Goal: Information Seeking & Learning: Ask a question

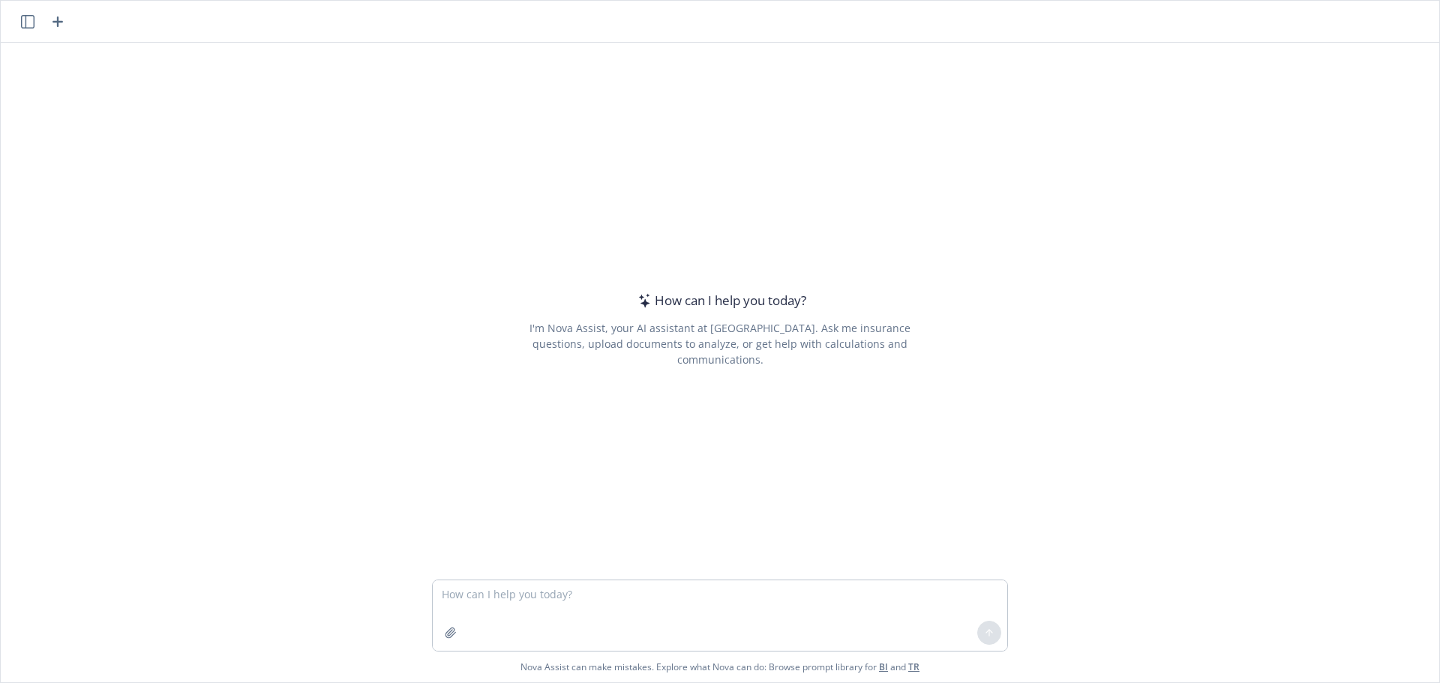
click at [631, 588] on textarea at bounding box center [720, 615] width 574 height 70
type textarea "What is $1,202,021 less 40%?"
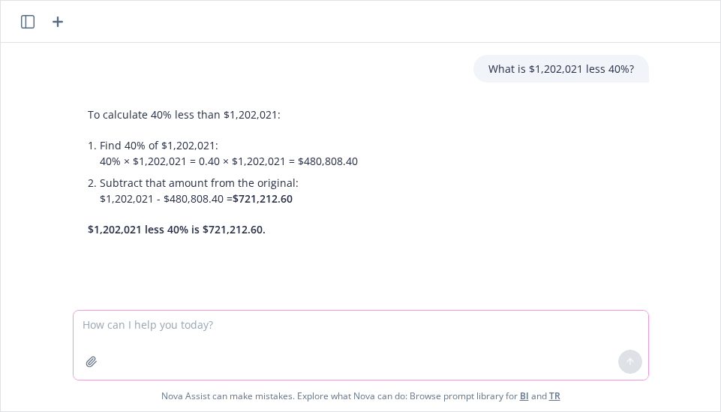
click at [330, 342] on textarea at bounding box center [360, 344] width 574 height 69
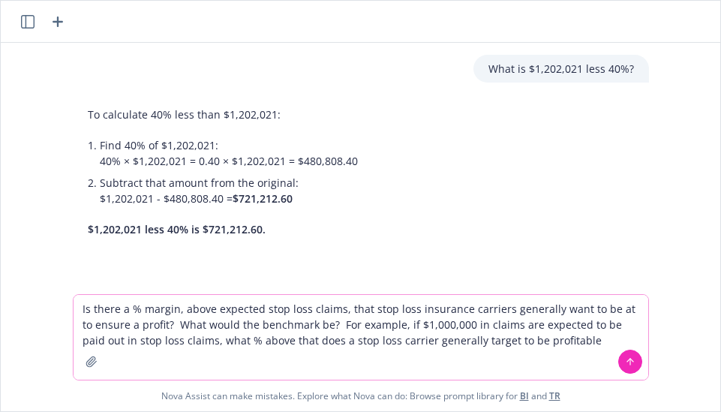
type textarea "Is there a % margin, above expected stop loss claims, that stop loss insurance …"
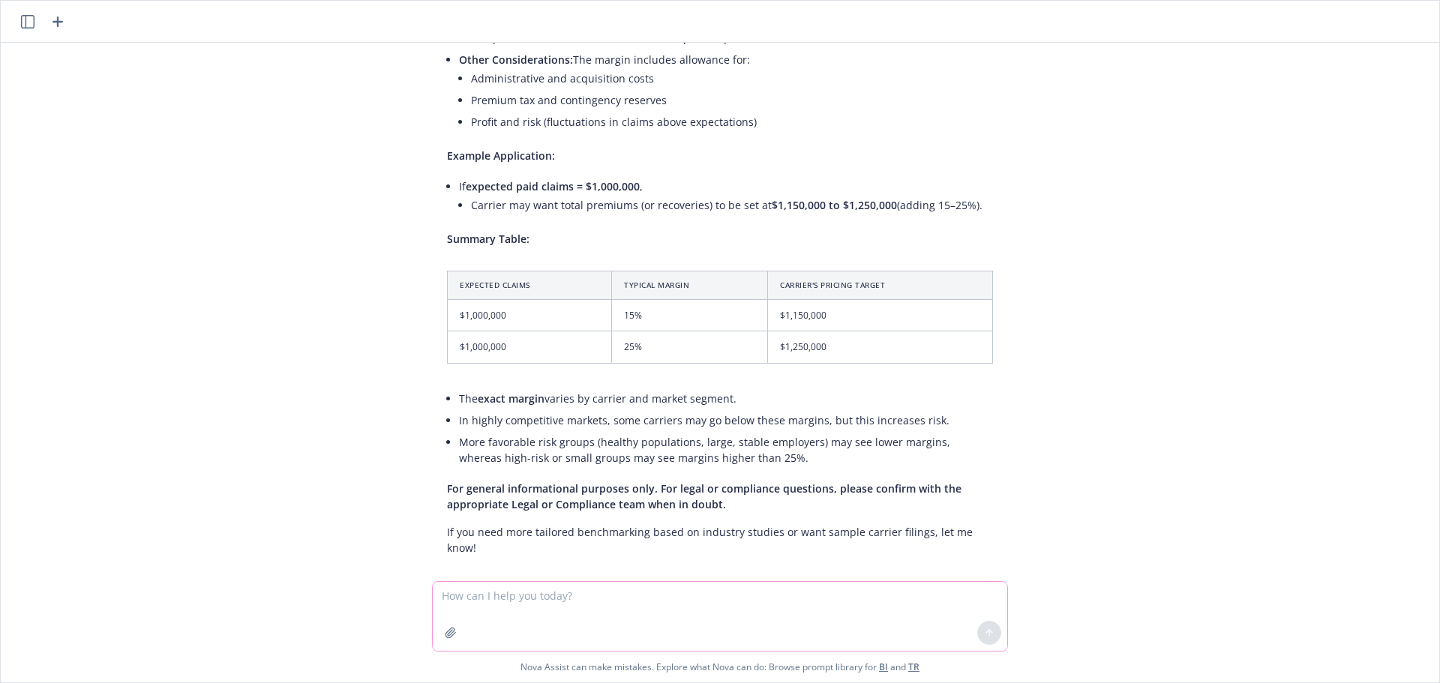
scroll to position [452, 0]
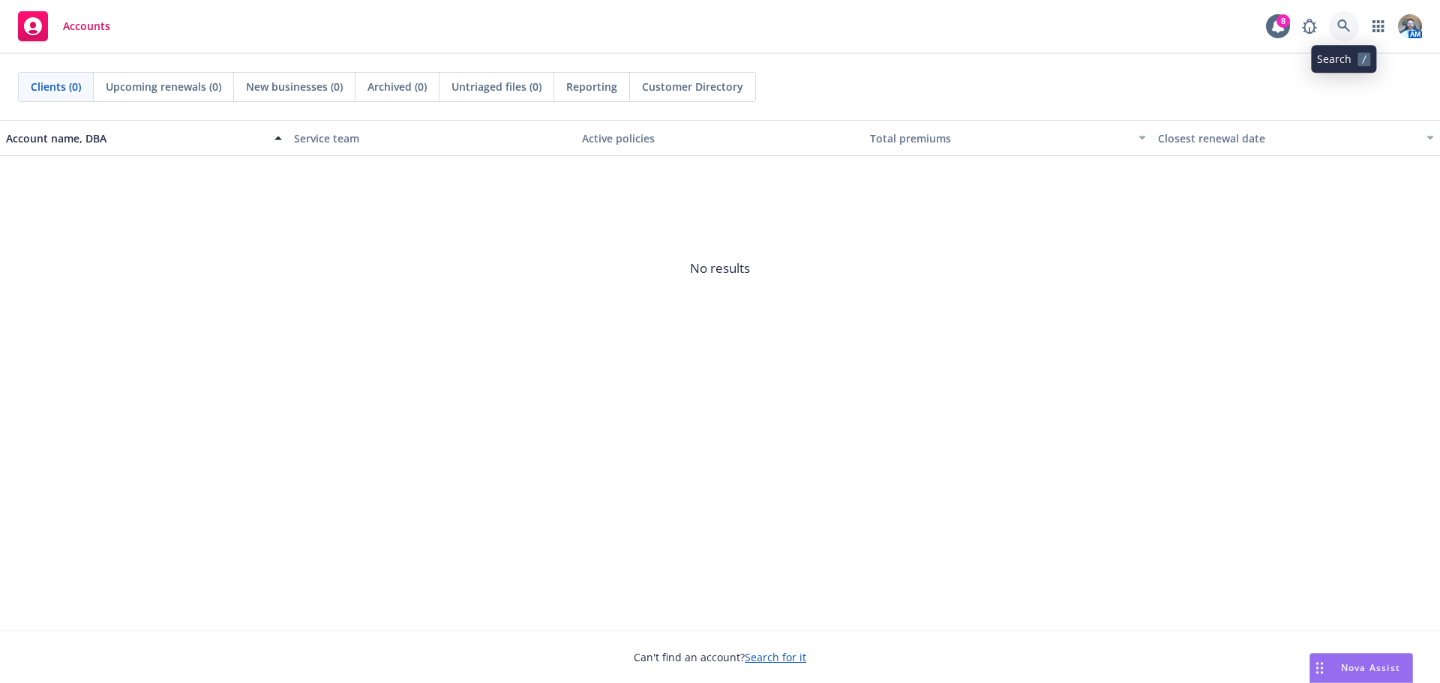
click at [1342, 26] on icon at bounding box center [1343, 25] width 13 height 13
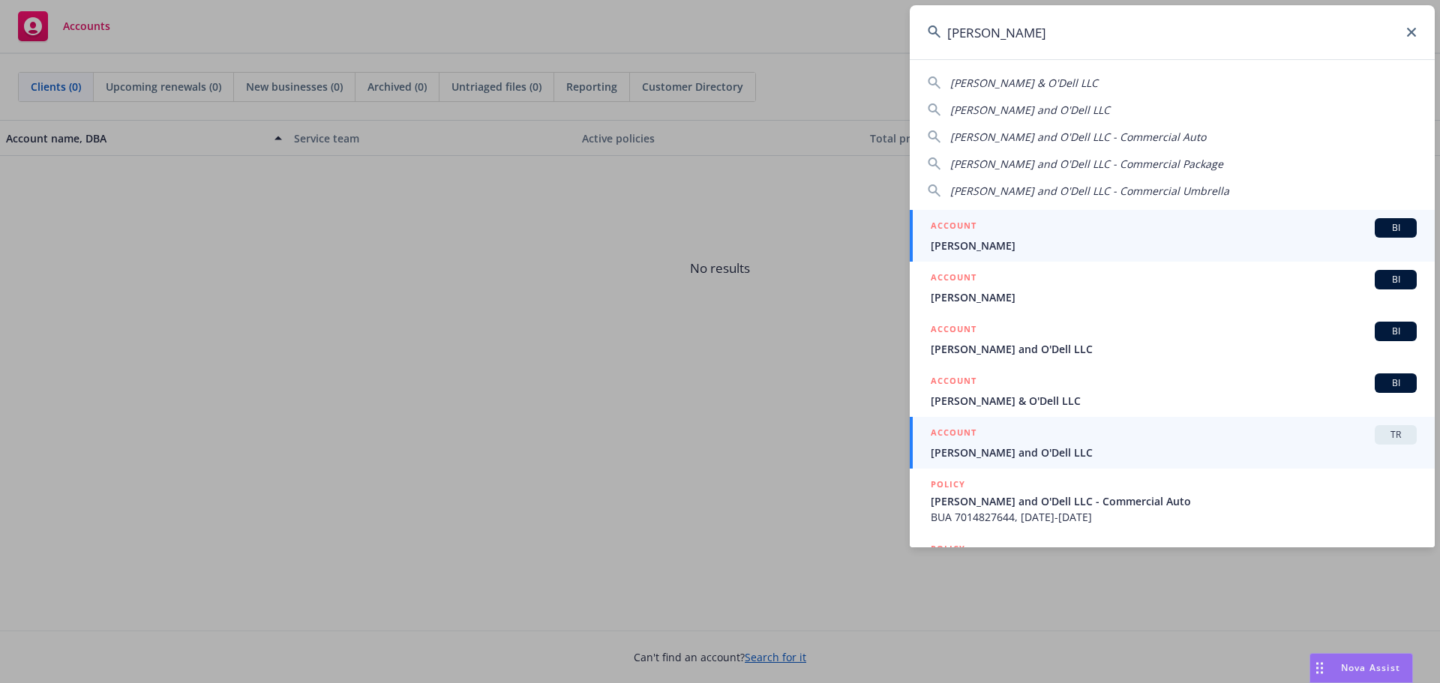
type input "pereira"
click at [987, 454] on span "Pereira and O'Dell LLC" at bounding box center [1174, 453] width 486 height 16
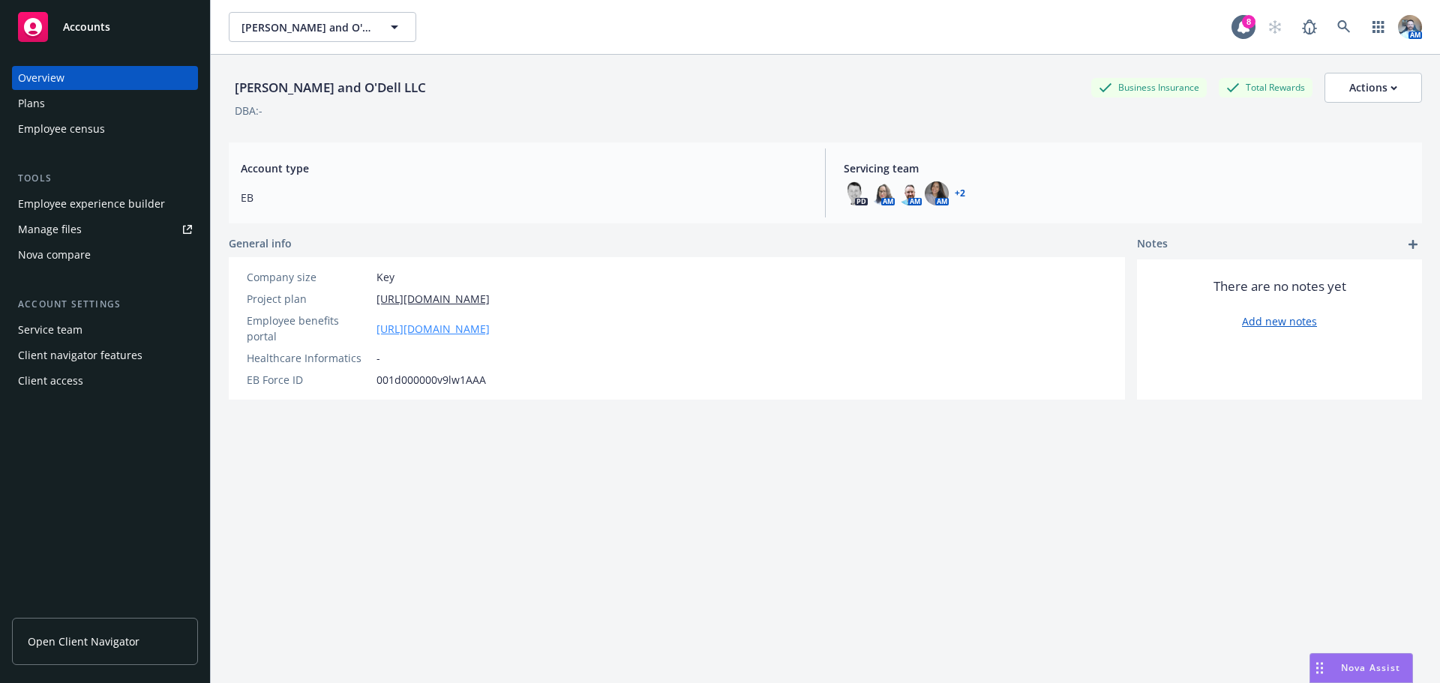
click at [397, 321] on link "https://app.newfront.com/employee/0d9a316c-c967-4910-89d3-63592369bf32" at bounding box center [432, 329] width 113 height 16
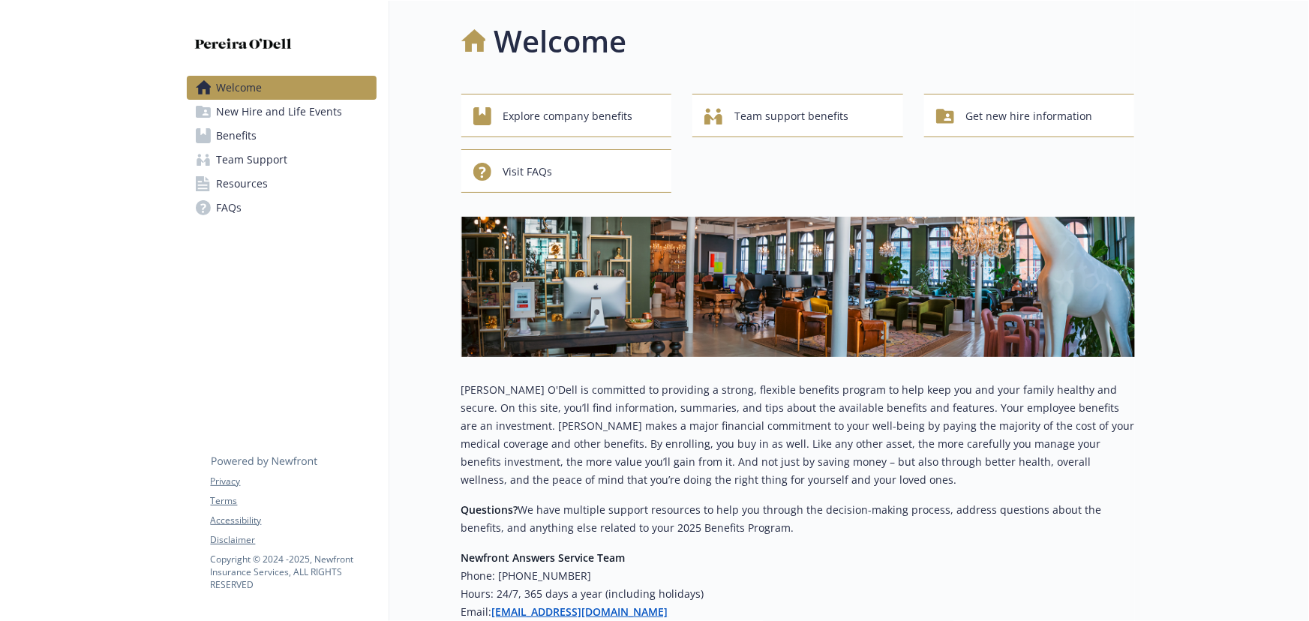
click at [242, 142] on span "Benefits" at bounding box center [237, 136] width 40 height 24
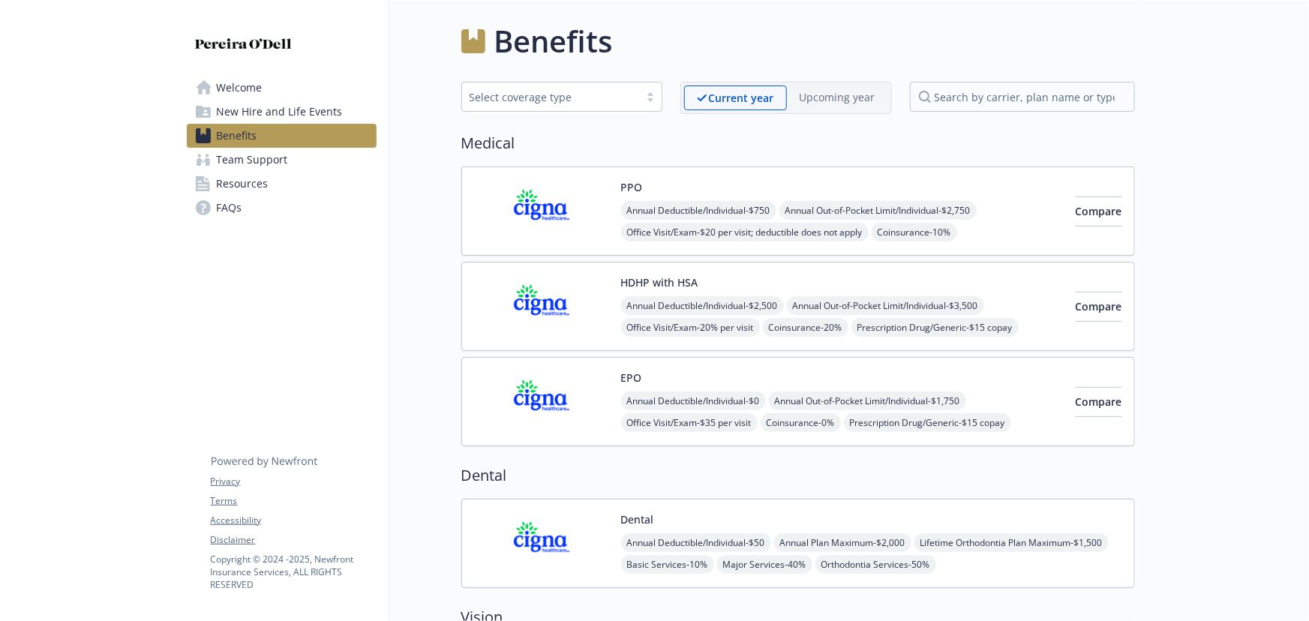
click at [571, 196] on img at bounding box center [541, 211] width 135 height 64
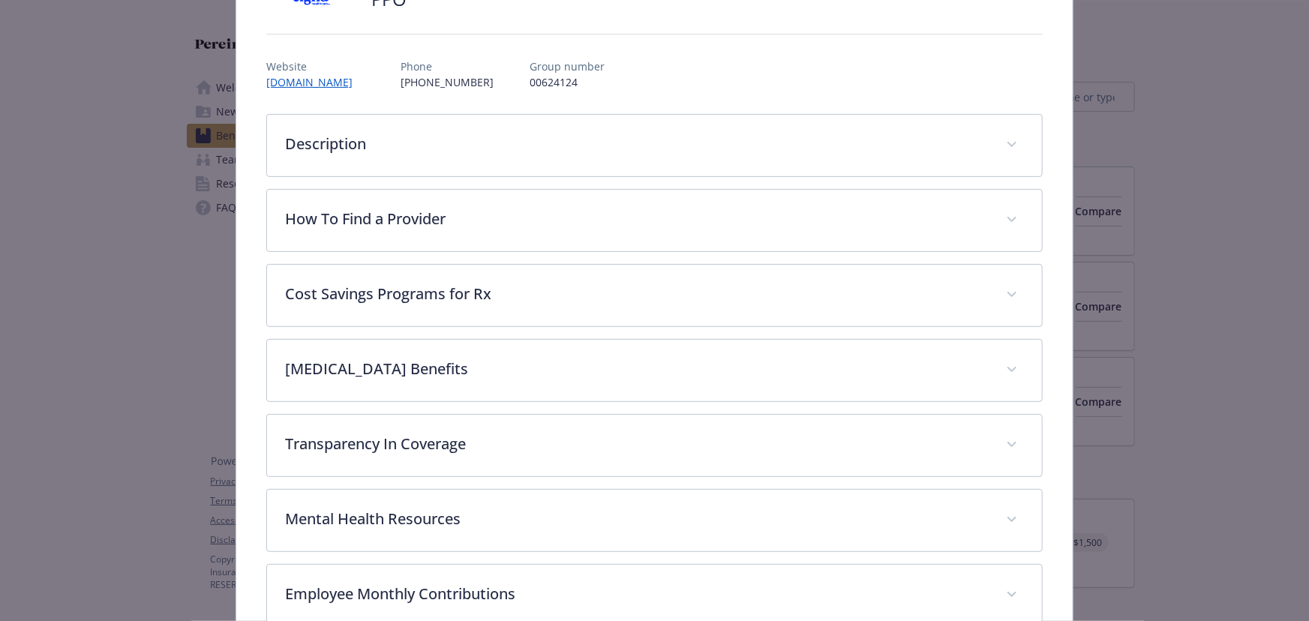
scroll to position [181, 0]
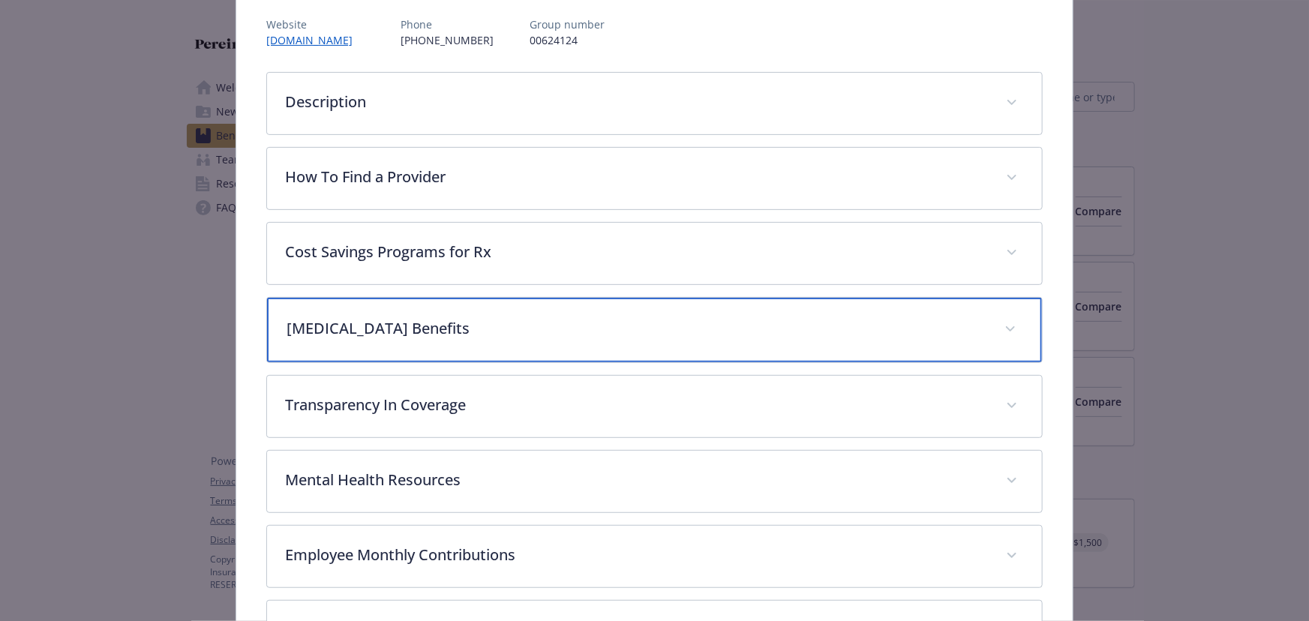
click at [464, 354] on div "Infertility Benefits" at bounding box center [654, 330] width 775 height 64
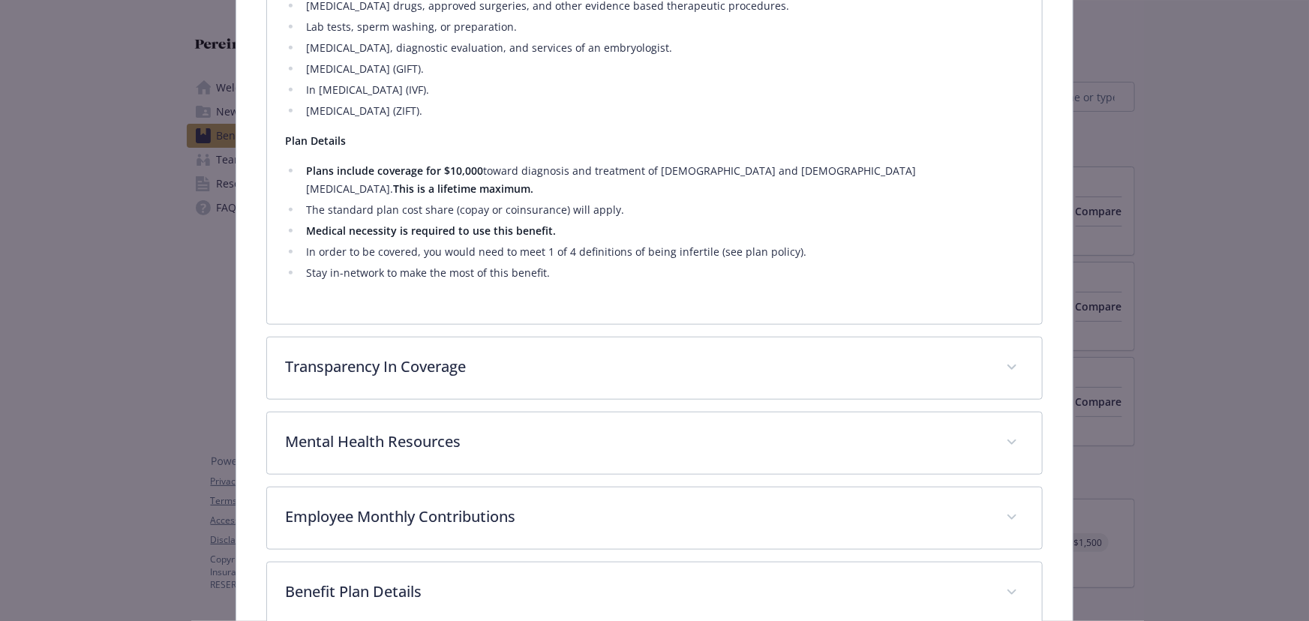
scroll to position [532, 0]
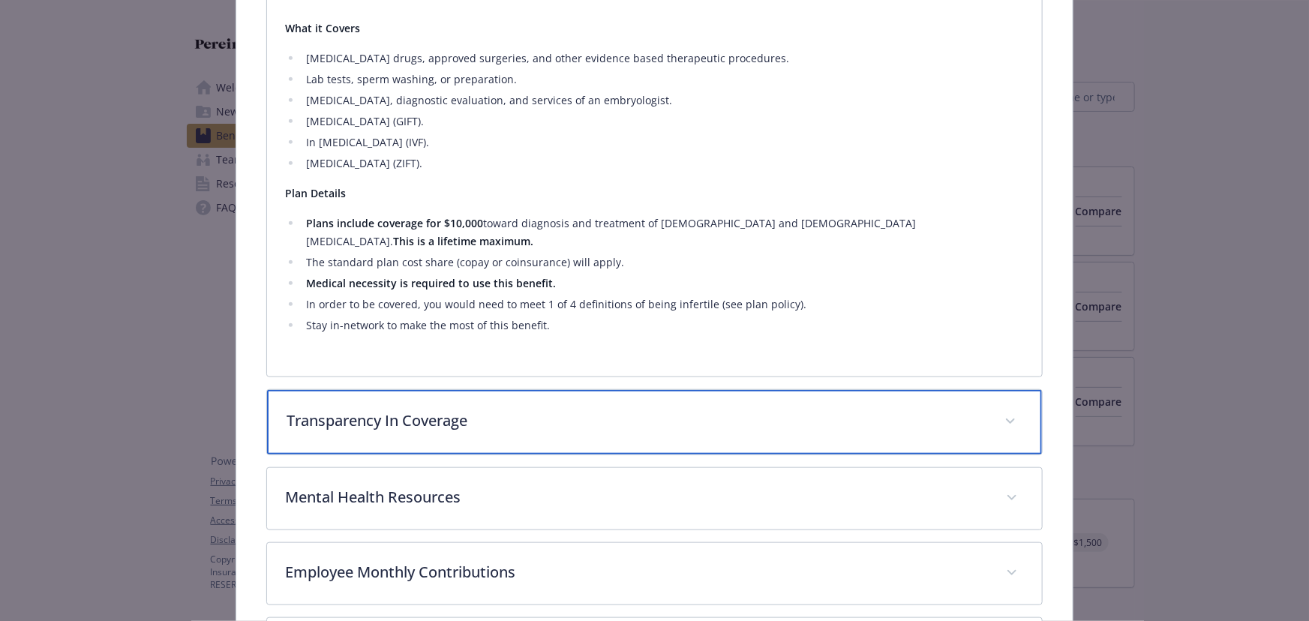
click at [465, 433] on div "Transparency In Coverage" at bounding box center [654, 422] width 775 height 64
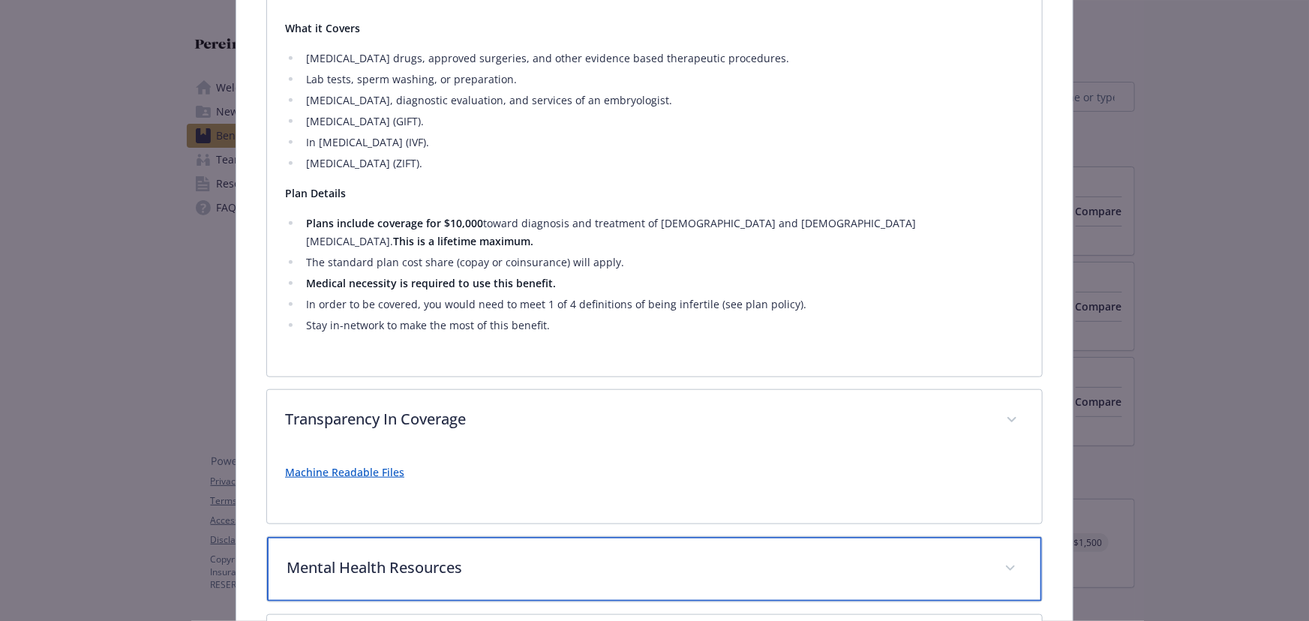
click at [472, 565] on div "Mental Health Resources" at bounding box center [654, 569] width 775 height 64
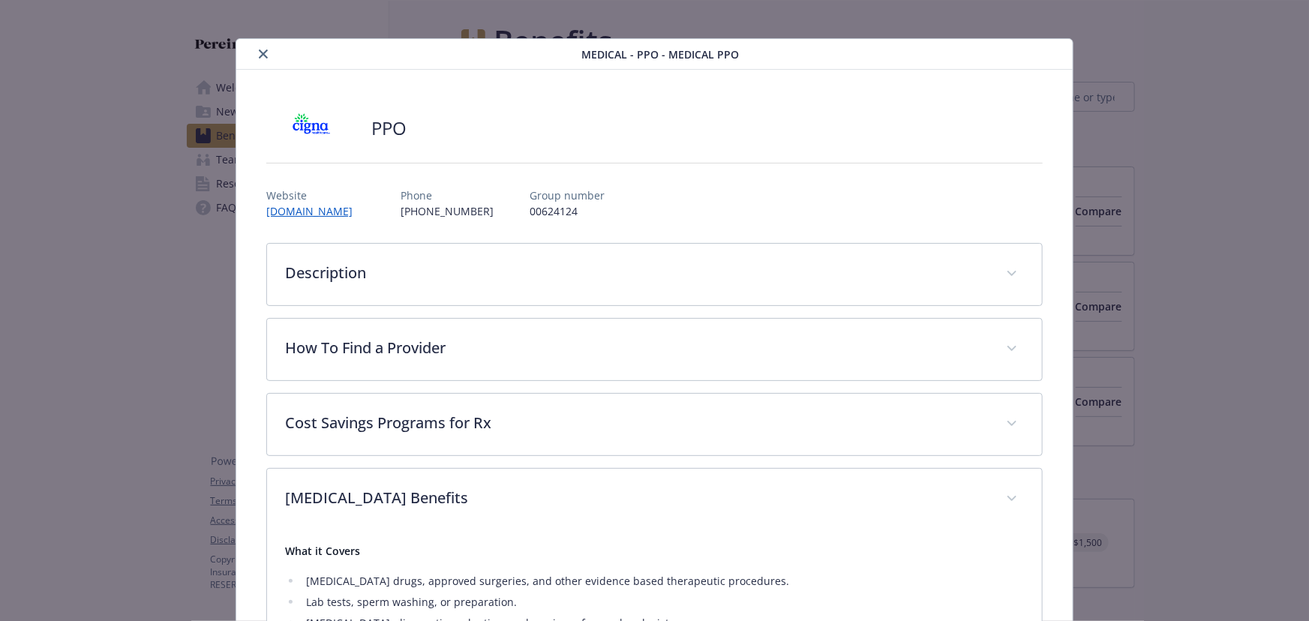
scroll to position [0, 0]
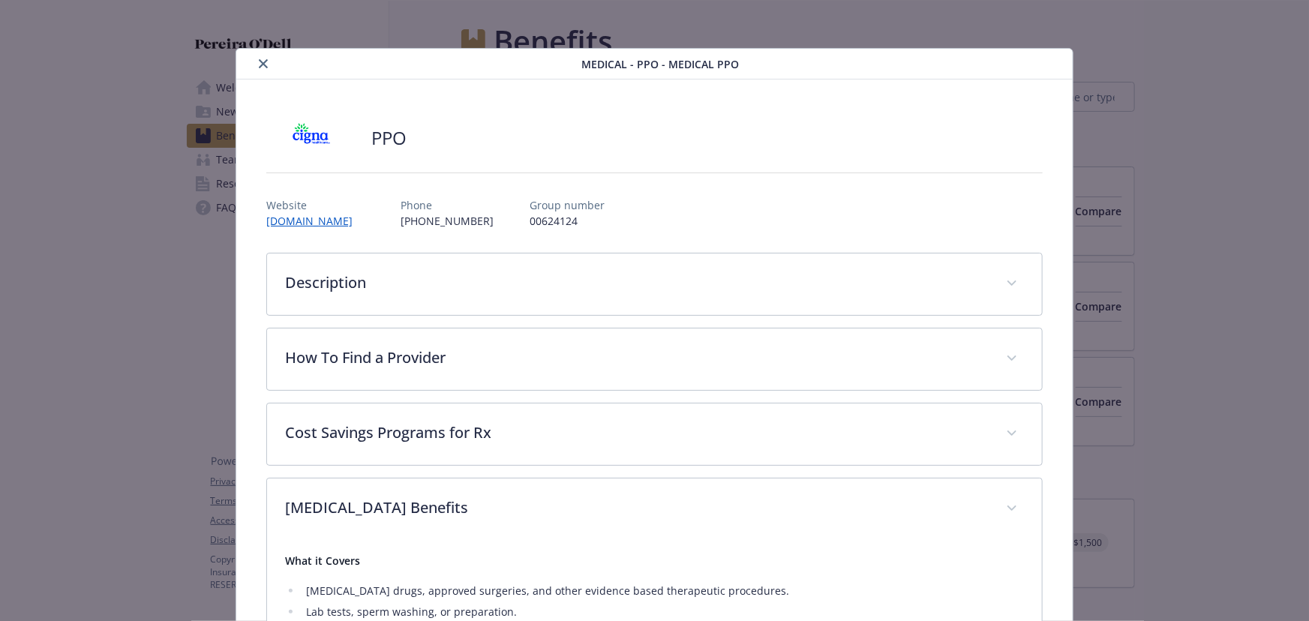
click at [260, 58] on button "close" at bounding box center [263, 64] width 18 height 18
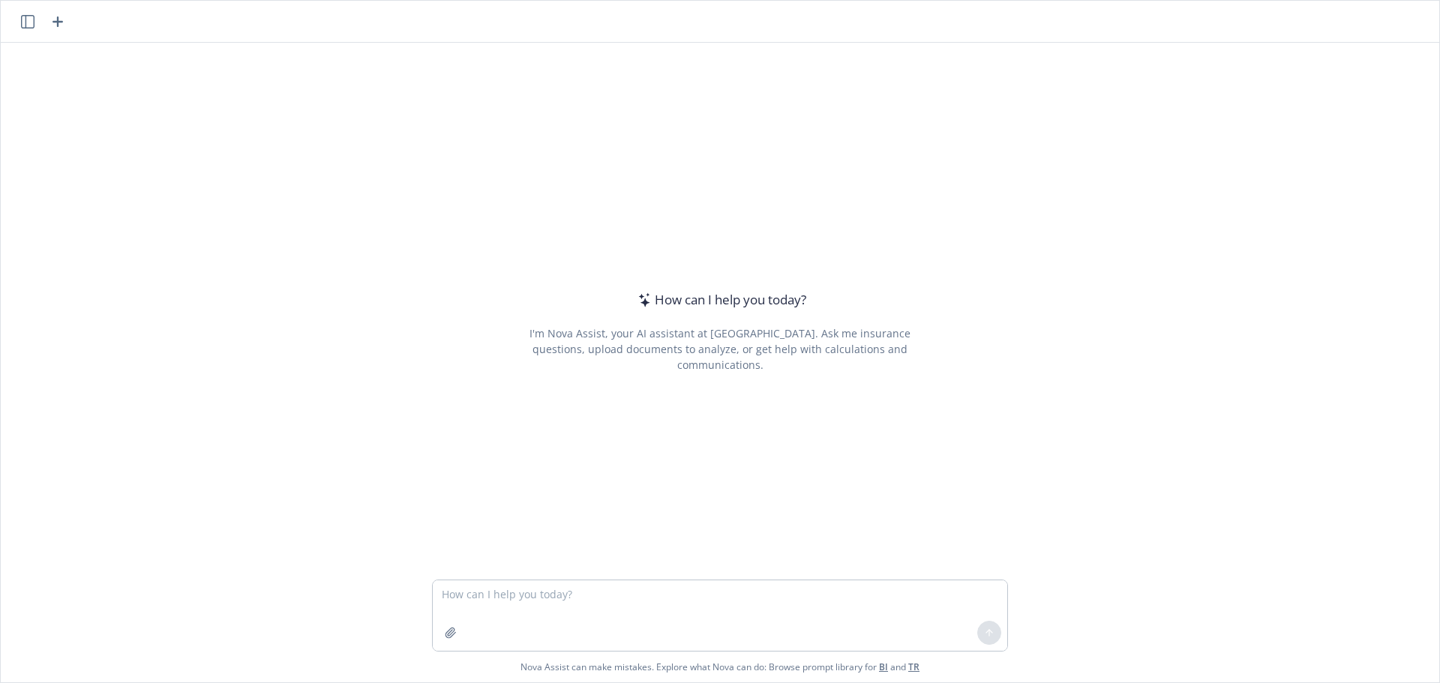
click at [532, 589] on textarea at bounding box center [720, 615] width 574 height 70
type textarea "How do you navigate to ALEX Go in Spanish?"
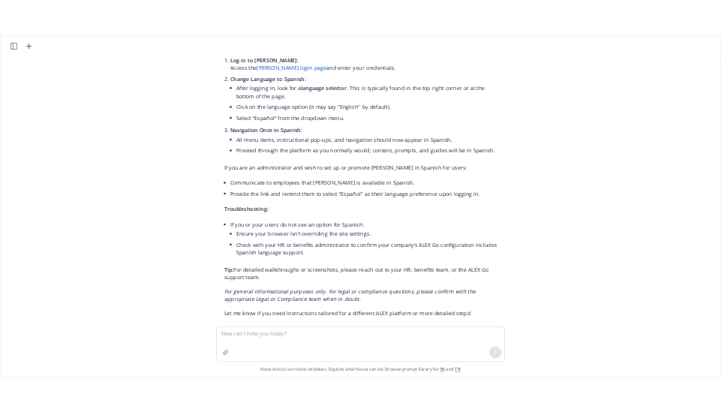
scroll to position [135, 0]
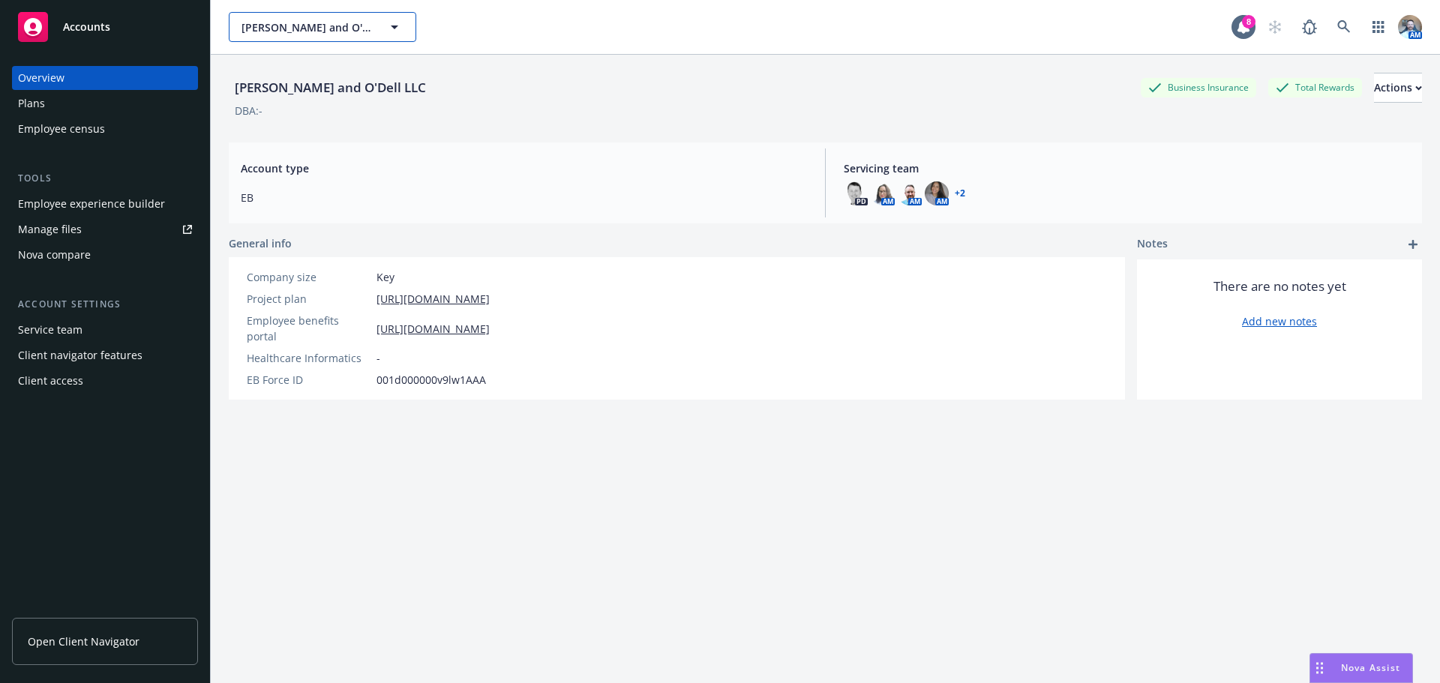
click at [298, 23] on span "Pereira and O'Dell LLC" at bounding box center [306, 27] width 130 height 16
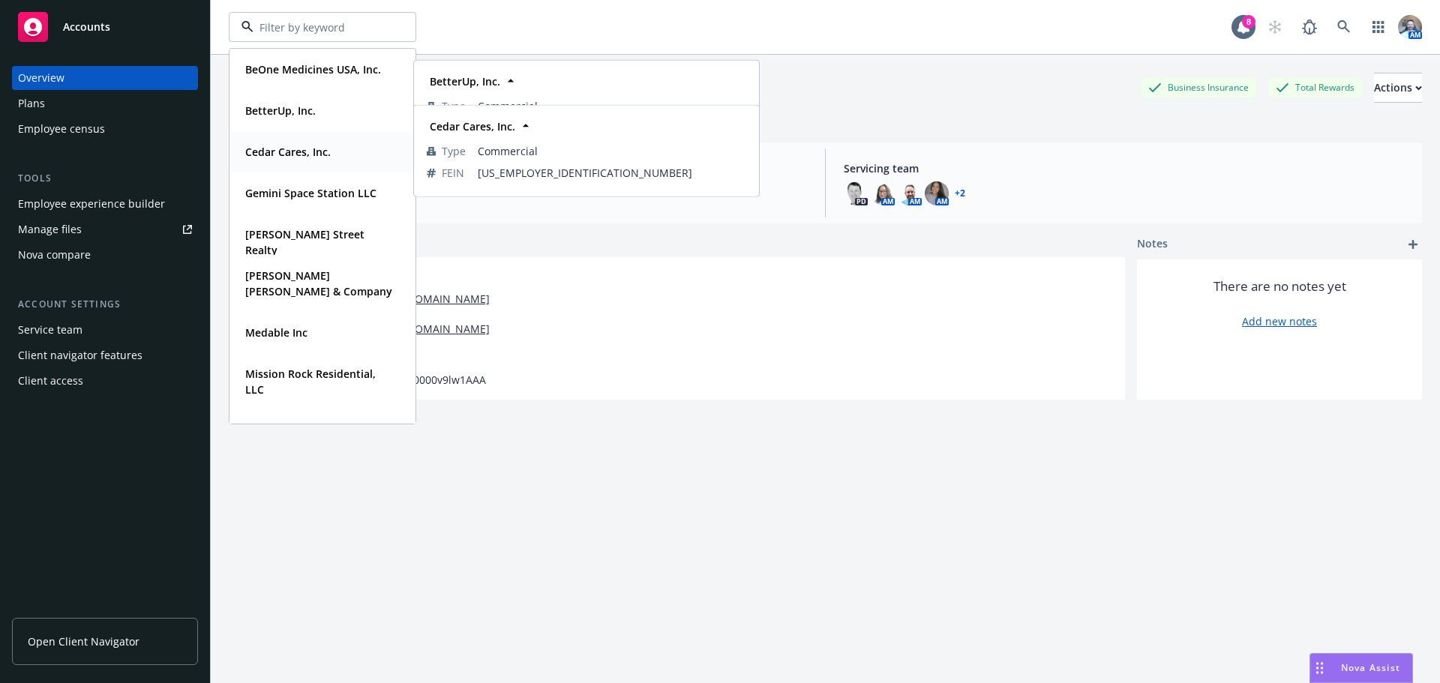
click at [273, 154] on strong "Cedar Cares, Inc." at bounding box center [287, 152] width 85 height 14
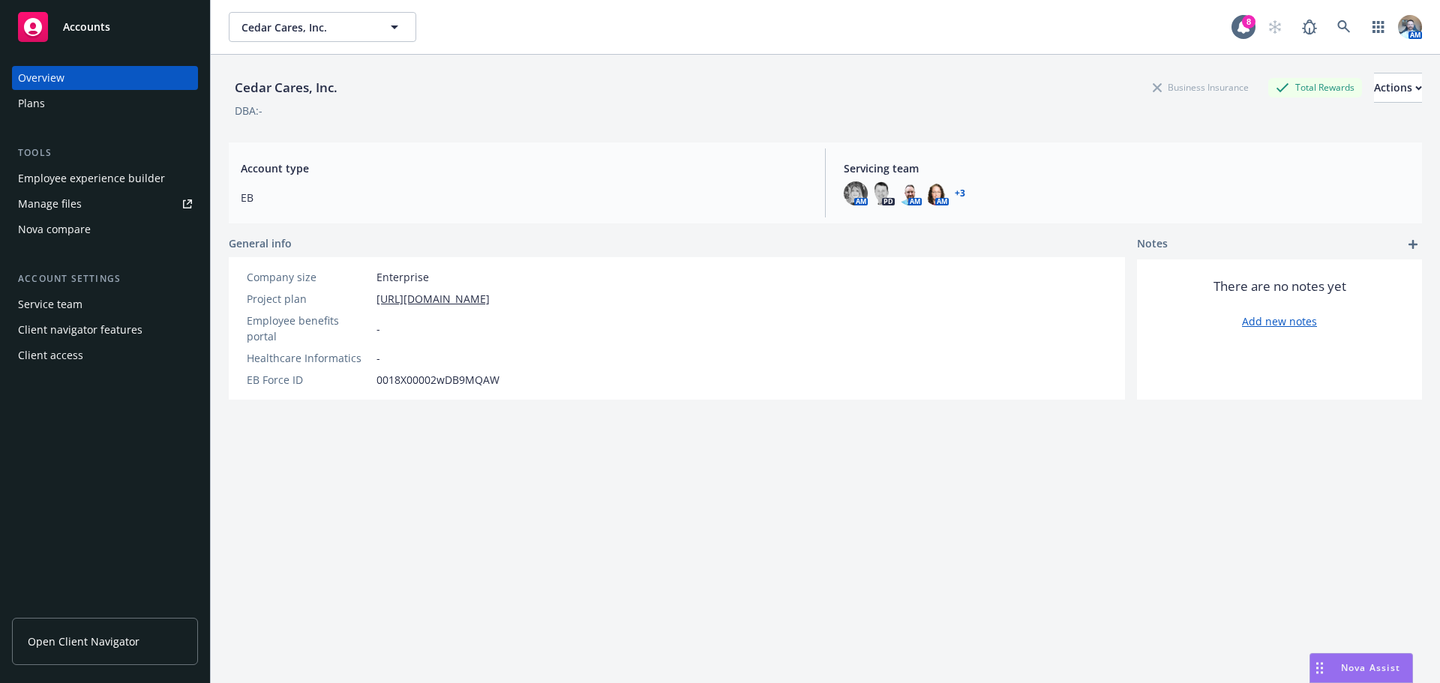
click at [28, 112] on div "Plans" at bounding box center [31, 103] width 27 height 24
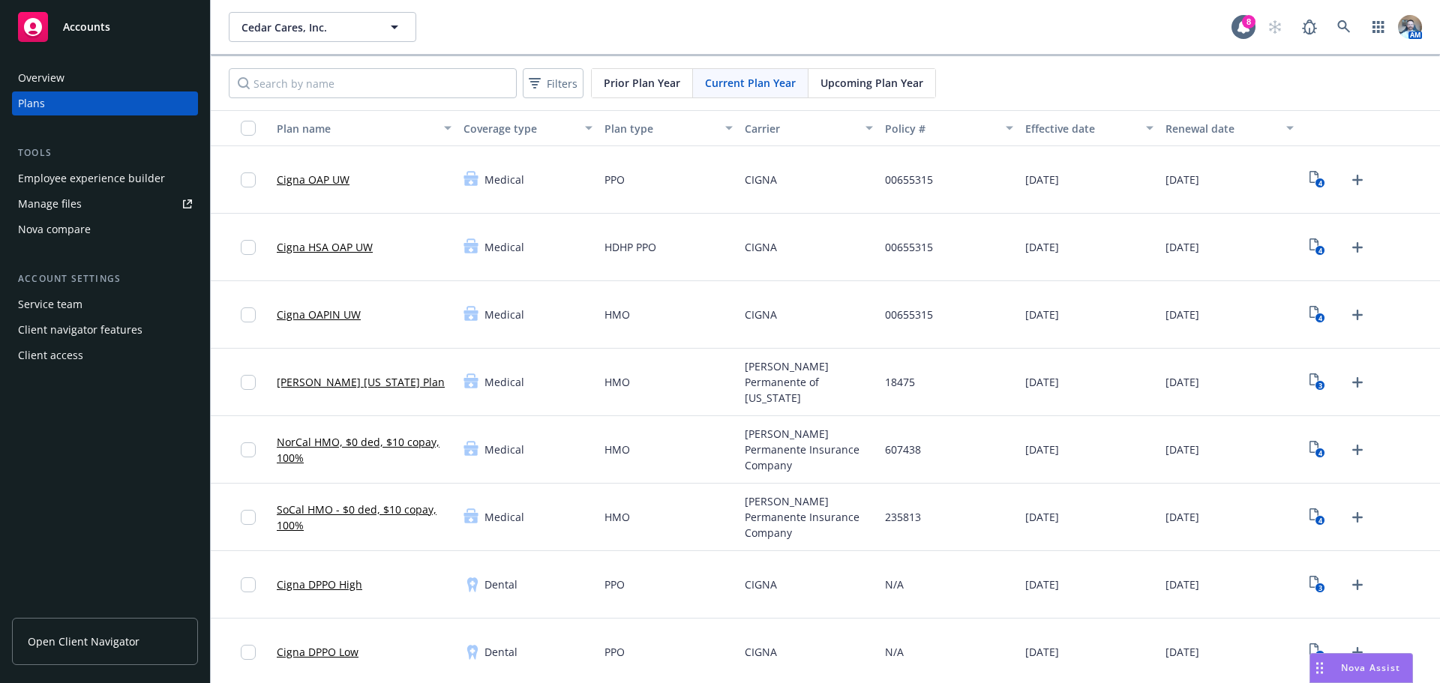
click at [337, 241] on link "Cigna HSA OAP UW" at bounding box center [325, 247] width 96 height 16
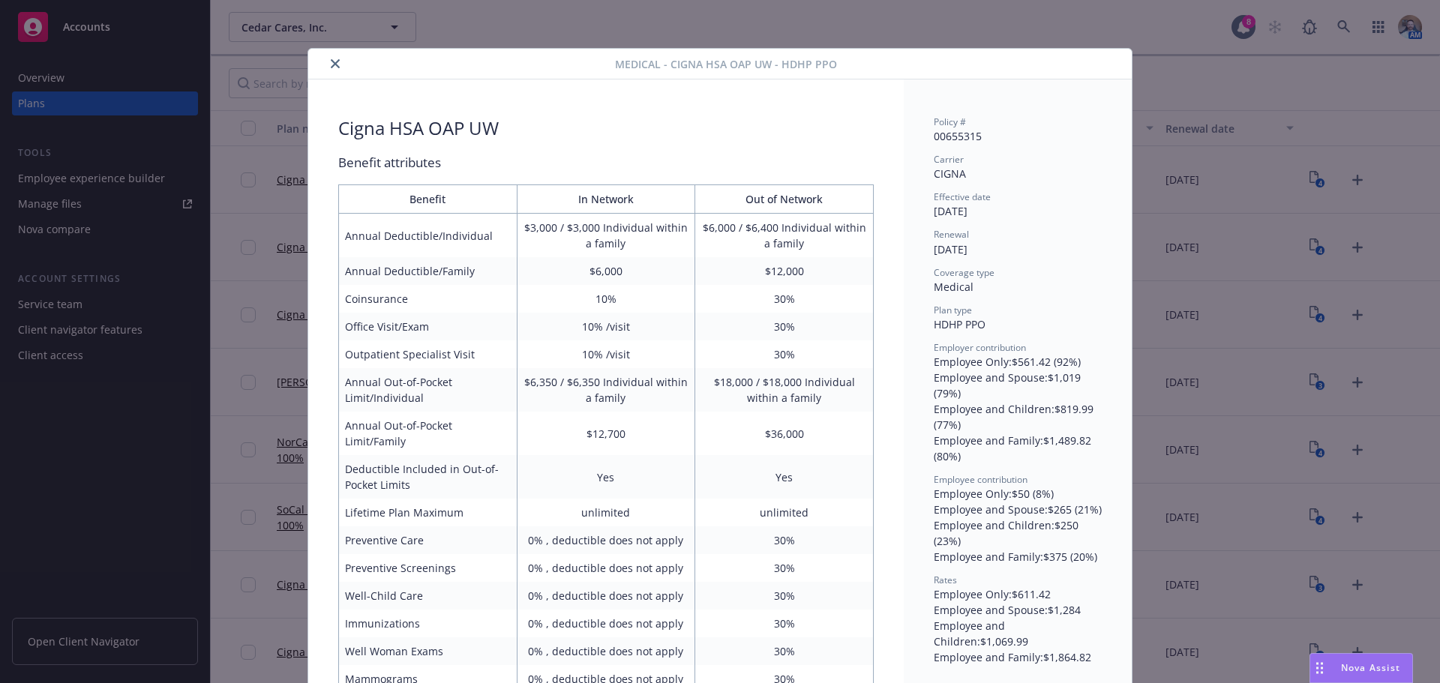
scroll to position [45, 0]
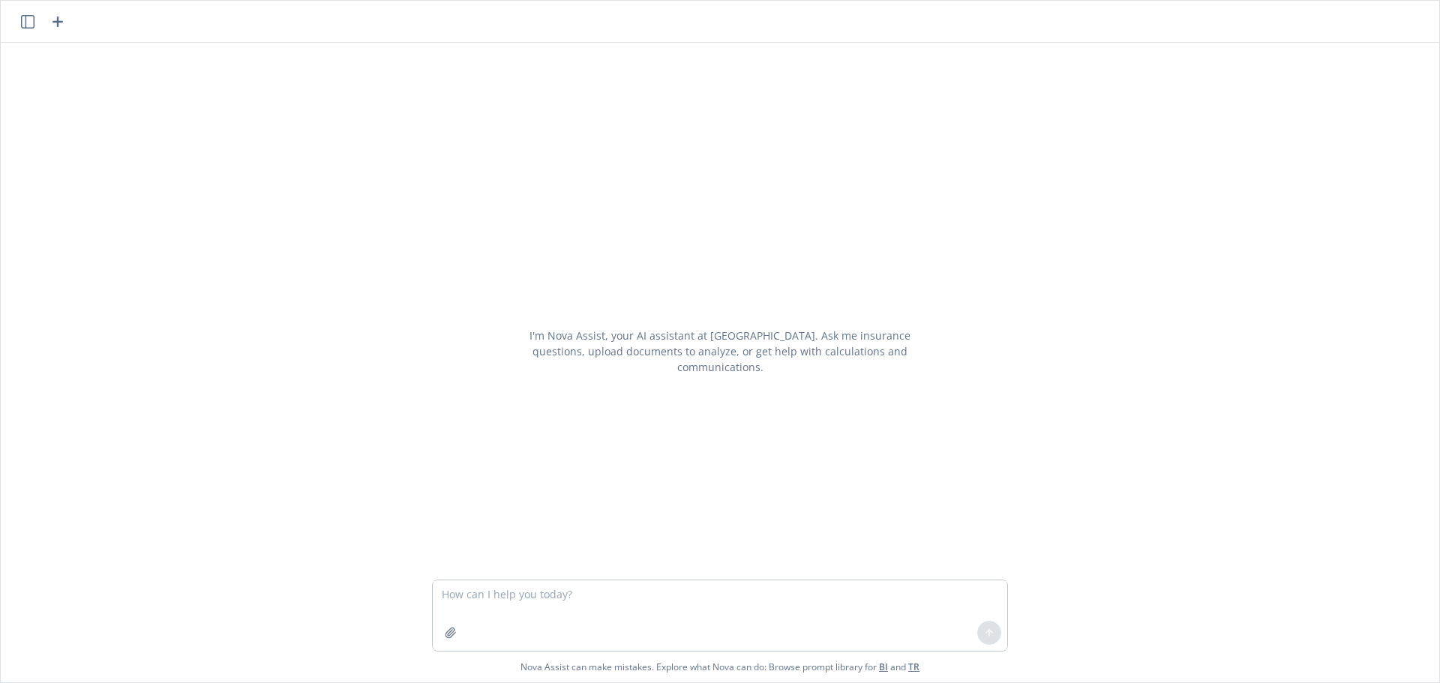
click at [454, 586] on textarea at bounding box center [720, 615] width 574 height 70
type textarea "What is [PERSON_NAME]'s transplant network in [DATE]?"
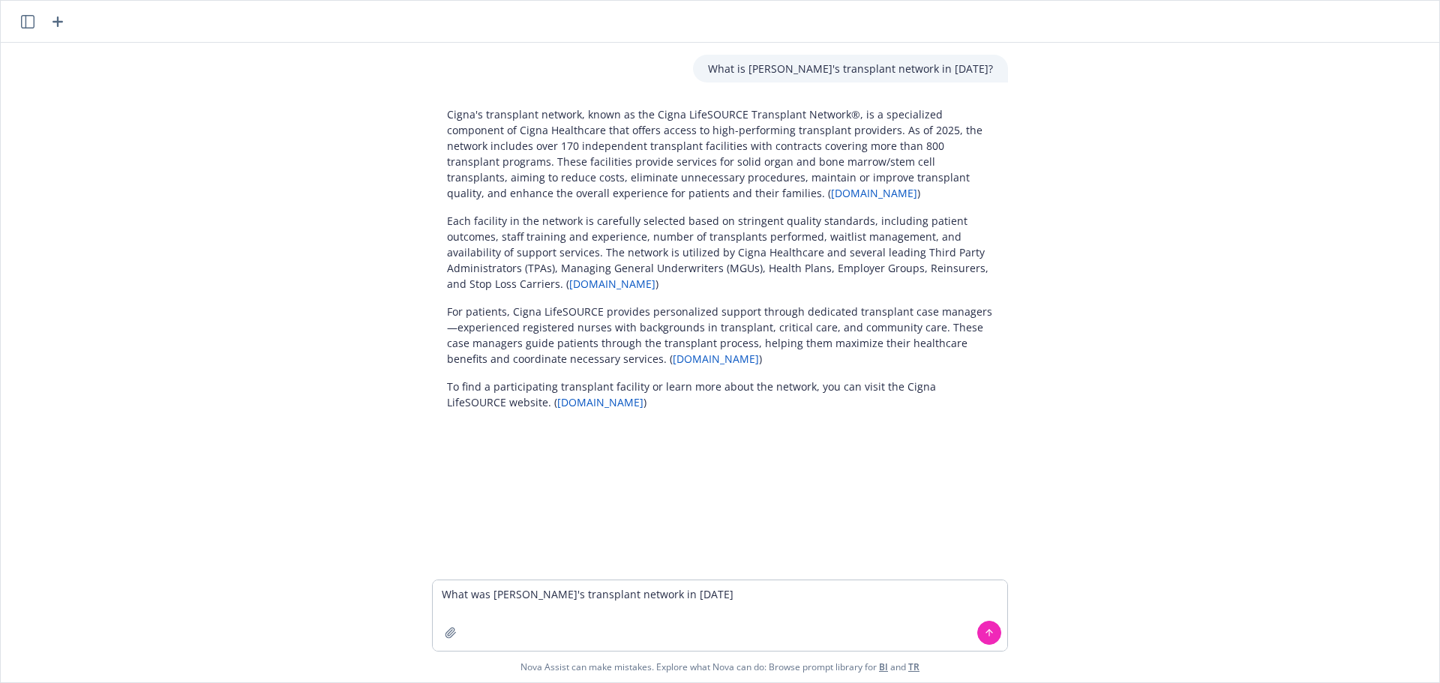
type textarea "What was [PERSON_NAME]'s transplant network in [DATE]?"
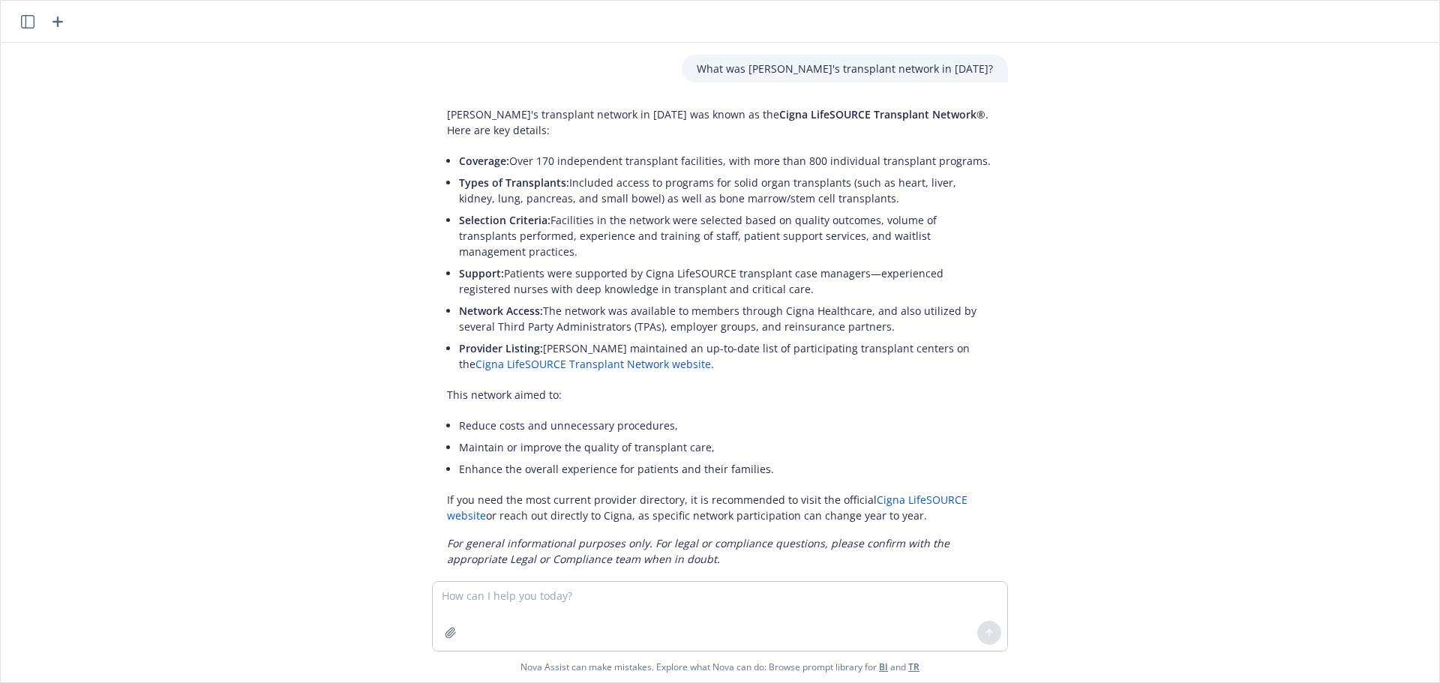
scroll to position [391, 0]
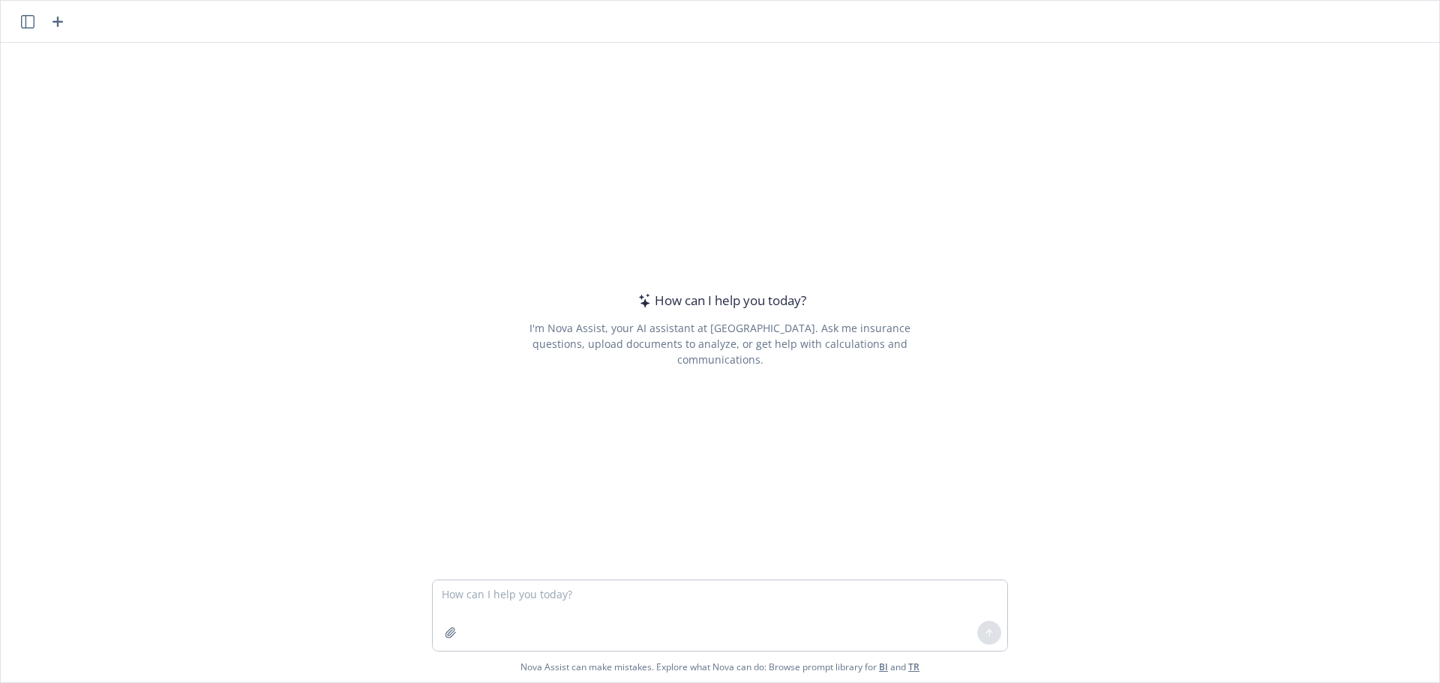
click at [545, 606] on textarea at bounding box center [720, 615] width 574 height 70
type textarea "What is the hourly rate for someone who earns $68,189 per year?"
